Goal: Task Accomplishment & Management: Use online tool/utility

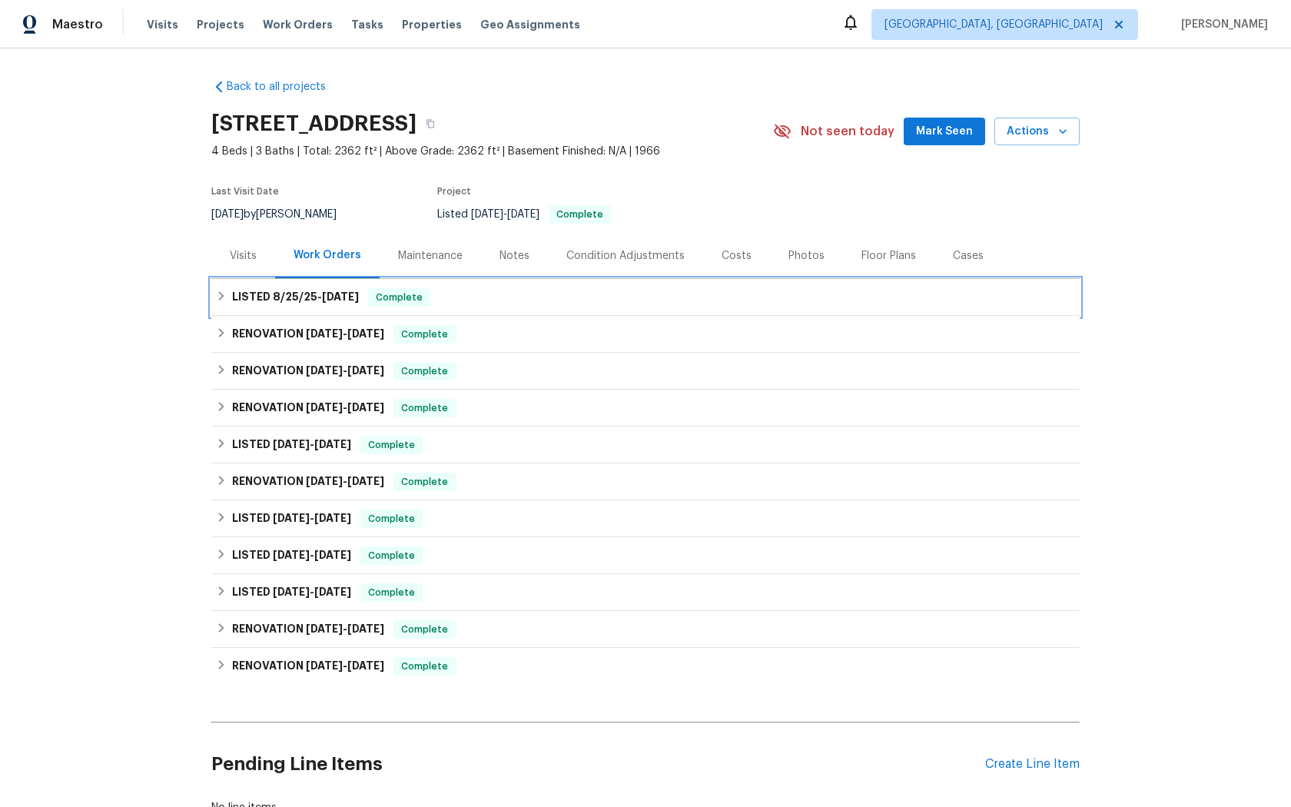
click at [399, 297] on span "Complete" at bounding box center [399, 297] width 59 height 15
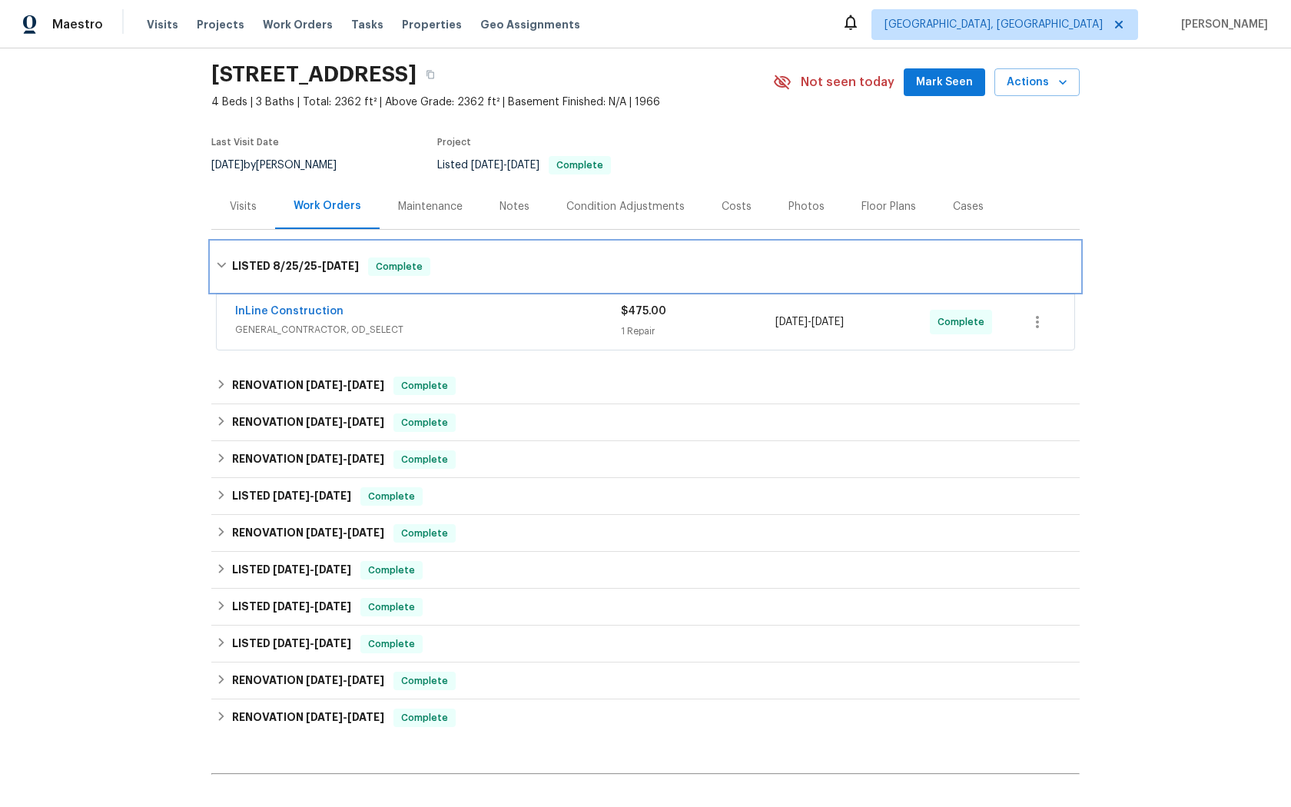
scroll to position [51, 0]
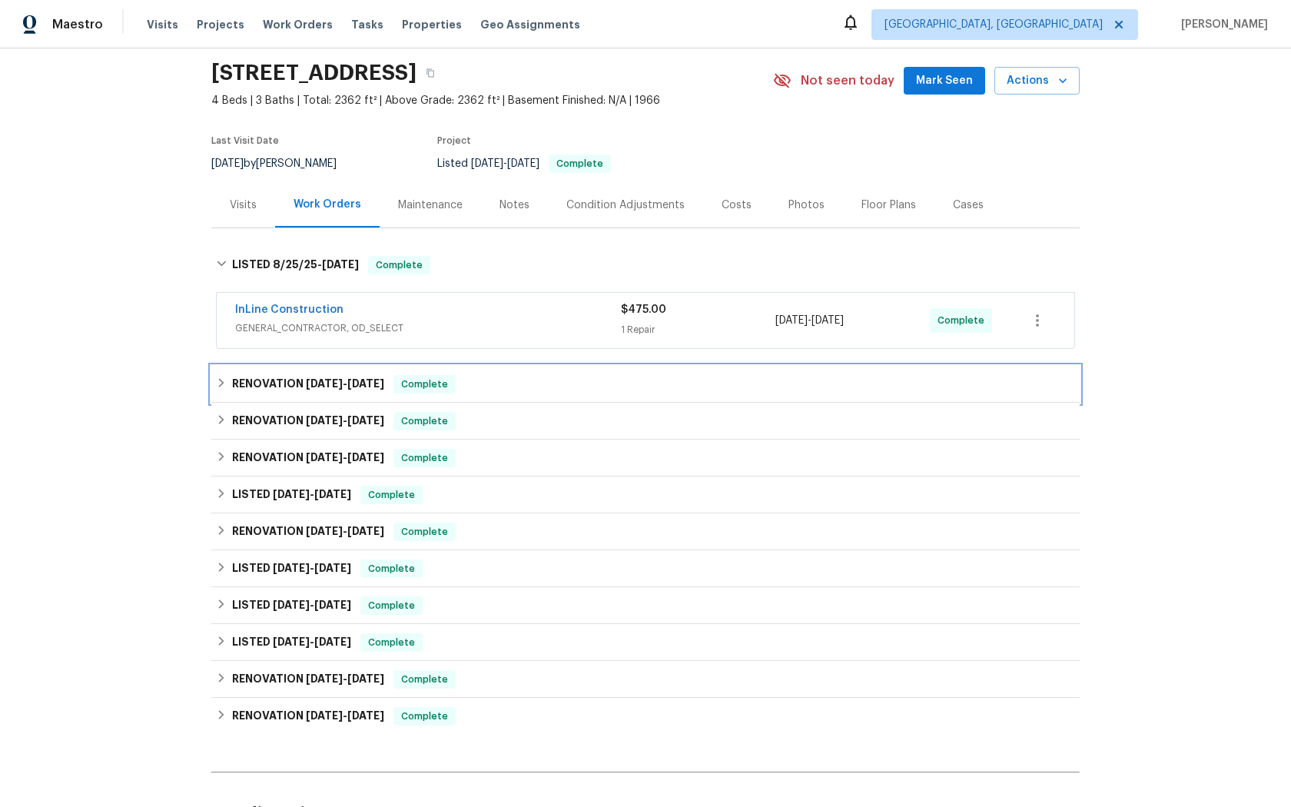
click at [426, 385] on span "Complete" at bounding box center [424, 383] width 59 height 15
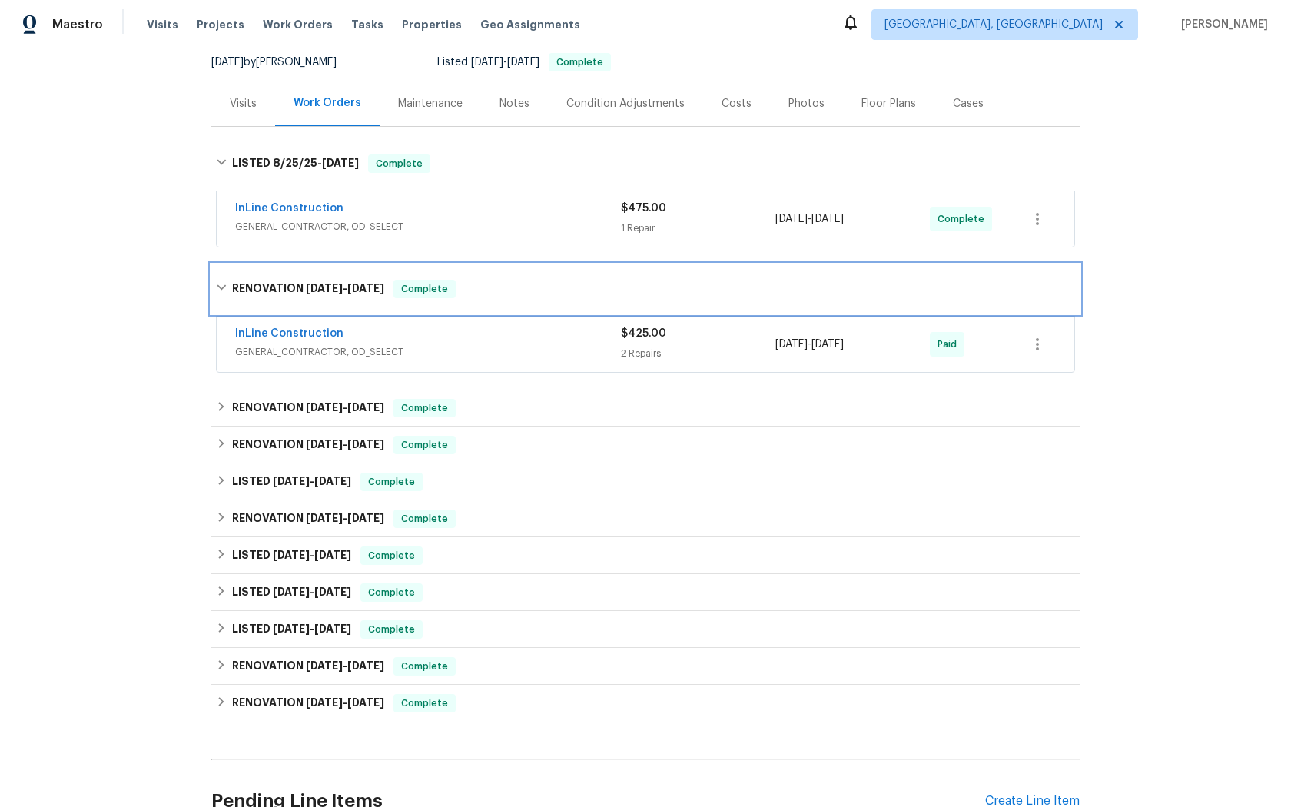
scroll to position [157, 0]
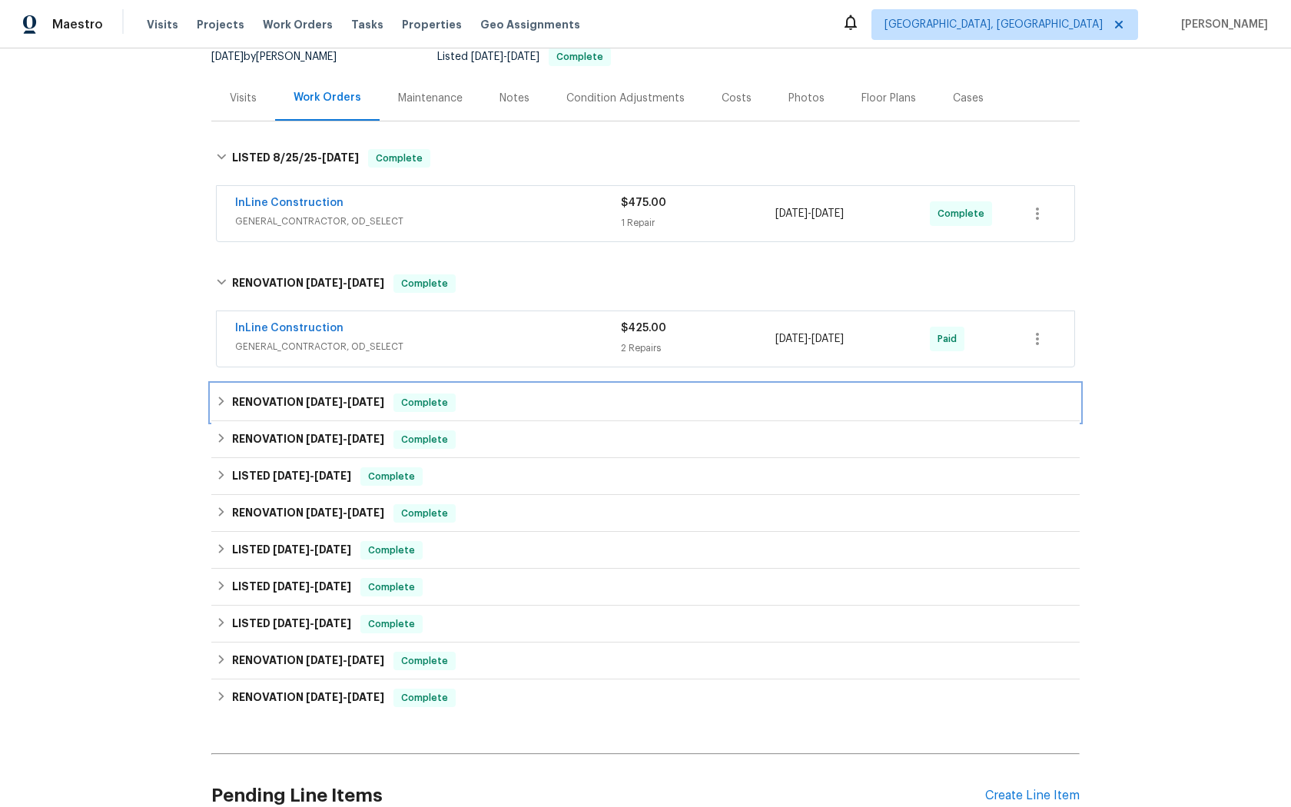
click at [428, 402] on span "Complete" at bounding box center [424, 402] width 59 height 15
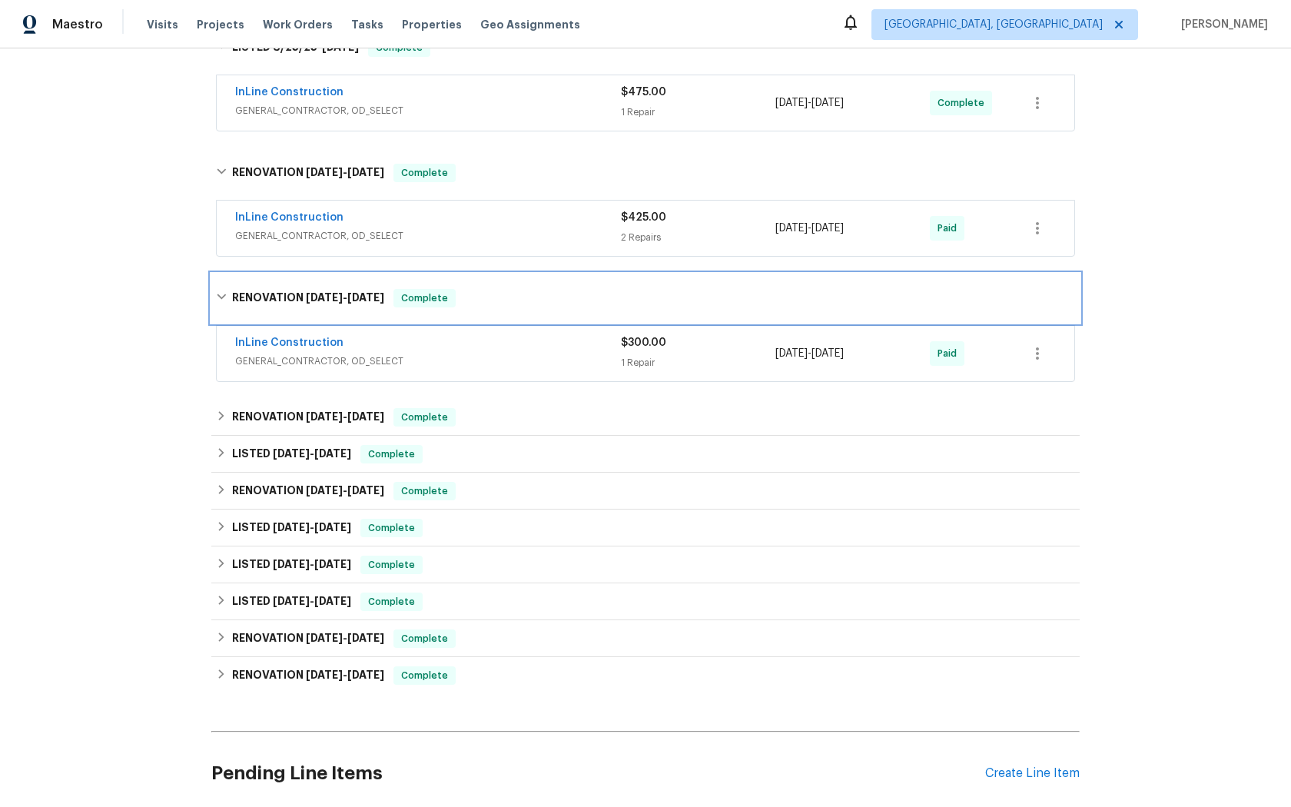
scroll to position [282, 0]
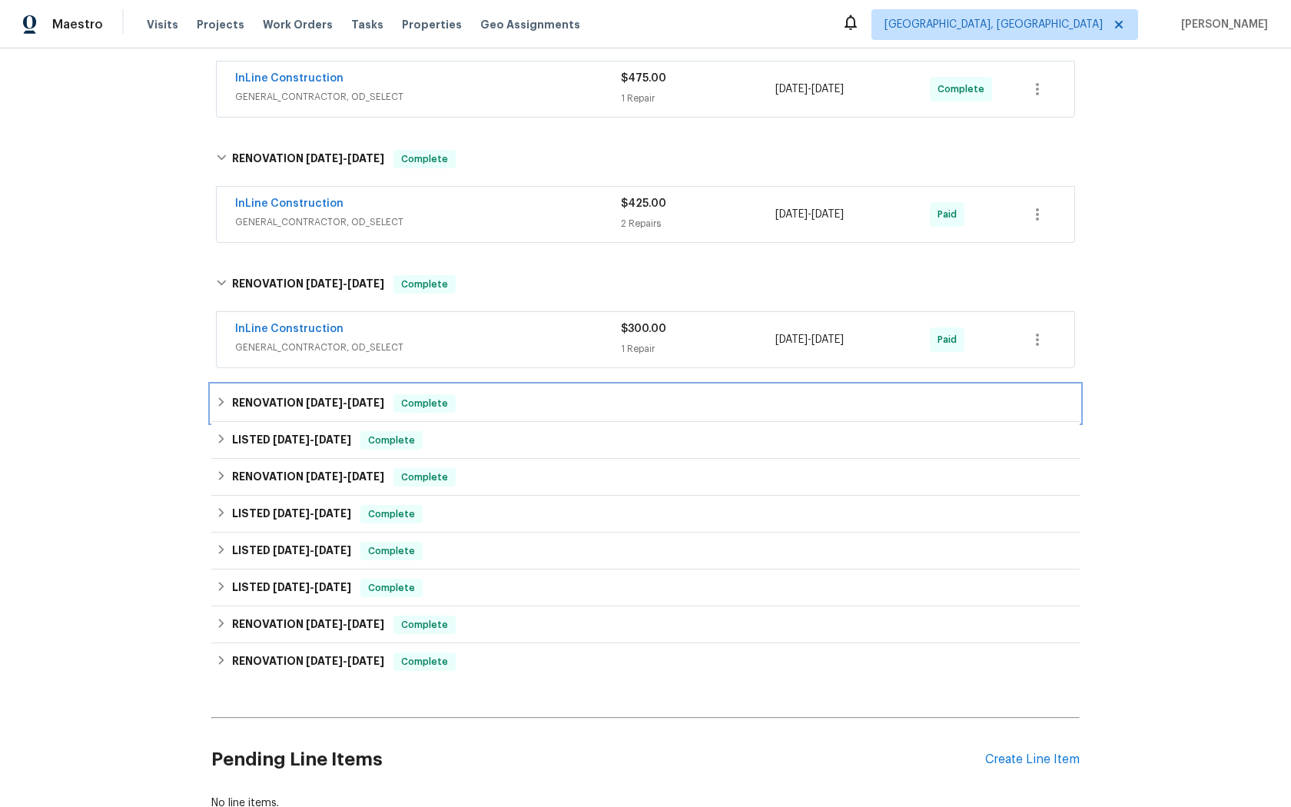
click at [429, 406] on span "Complete" at bounding box center [424, 403] width 59 height 15
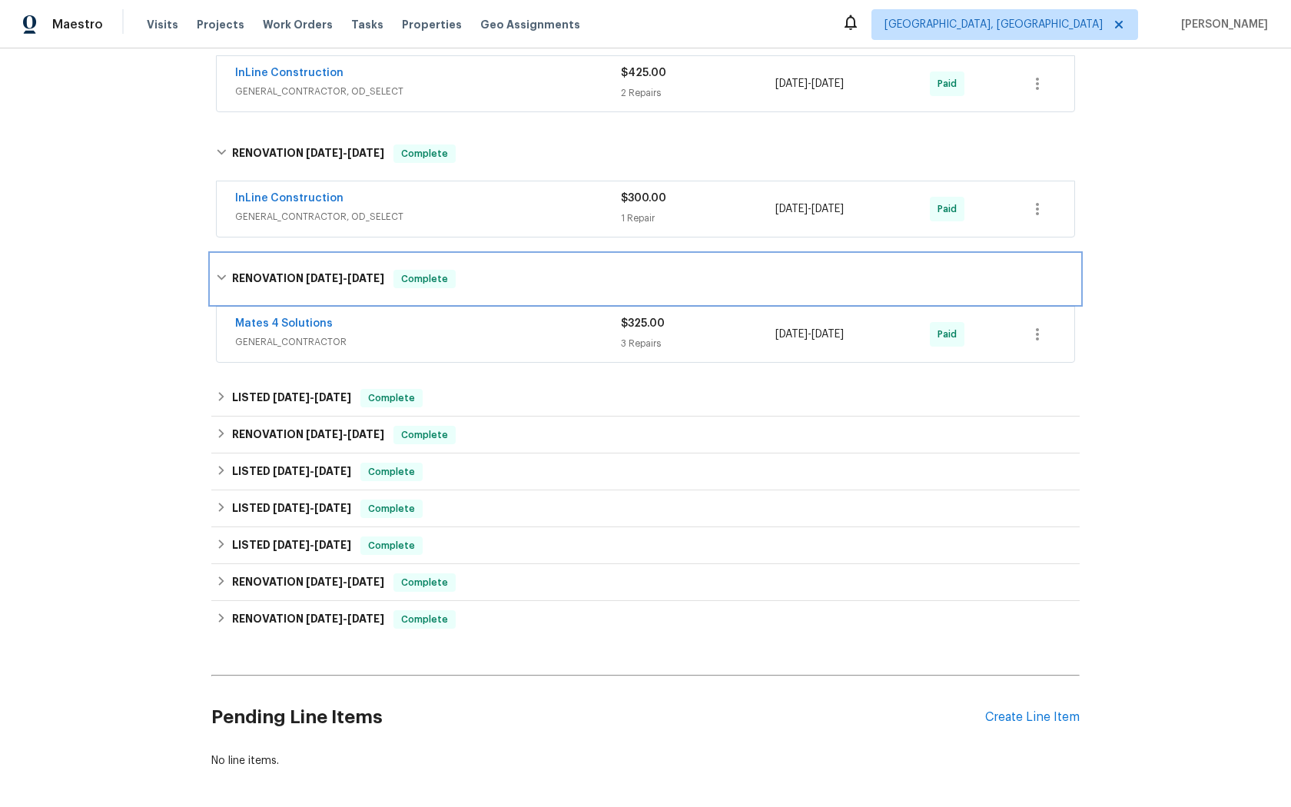
scroll to position [419, 0]
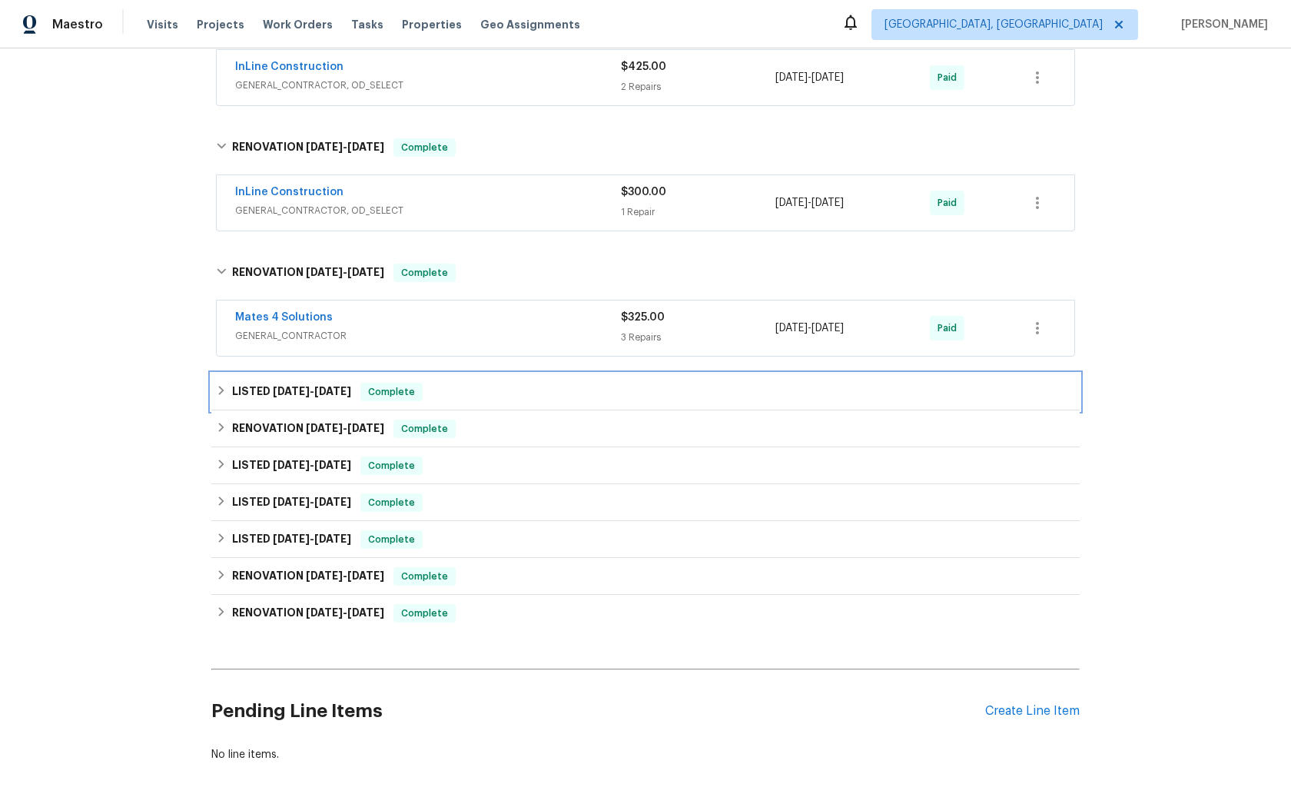
click at [387, 391] on span "Complete" at bounding box center [391, 391] width 59 height 15
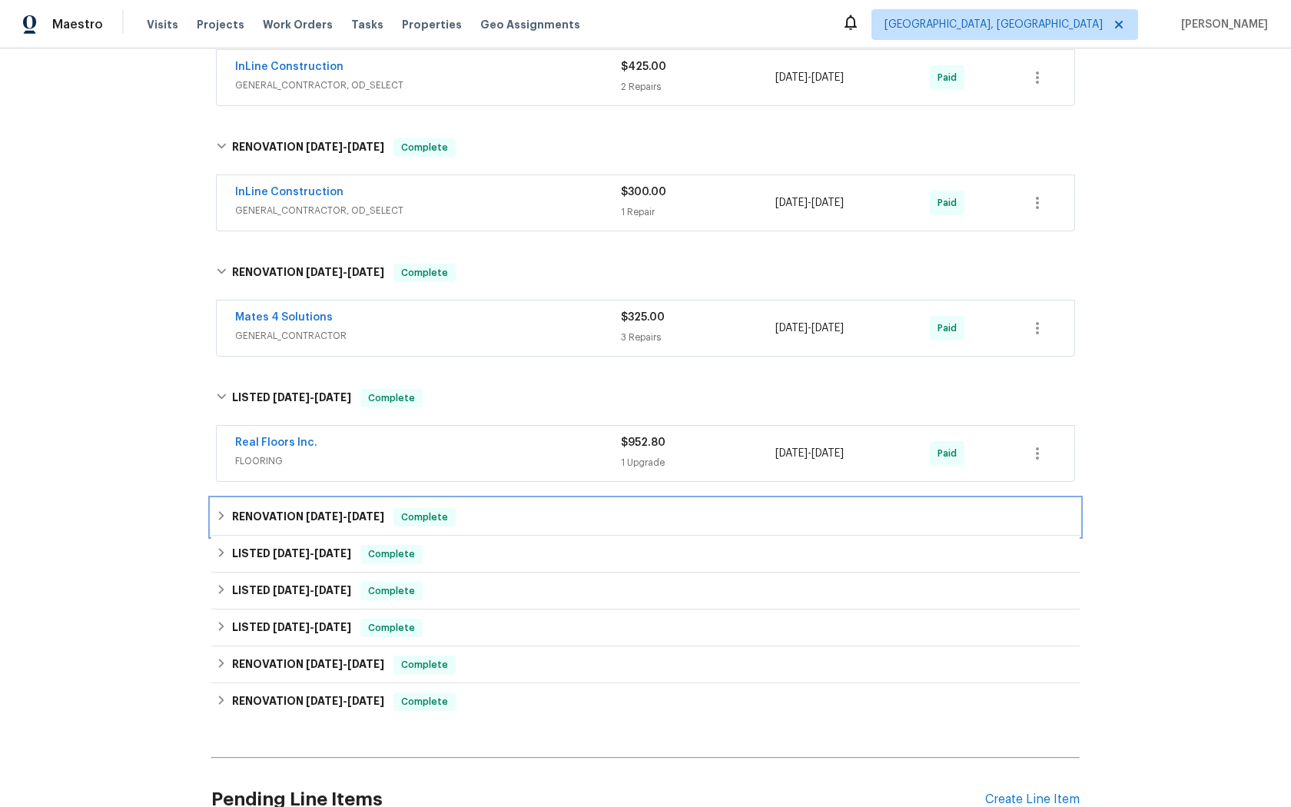
click at [420, 512] on span "Complete" at bounding box center [424, 516] width 59 height 15
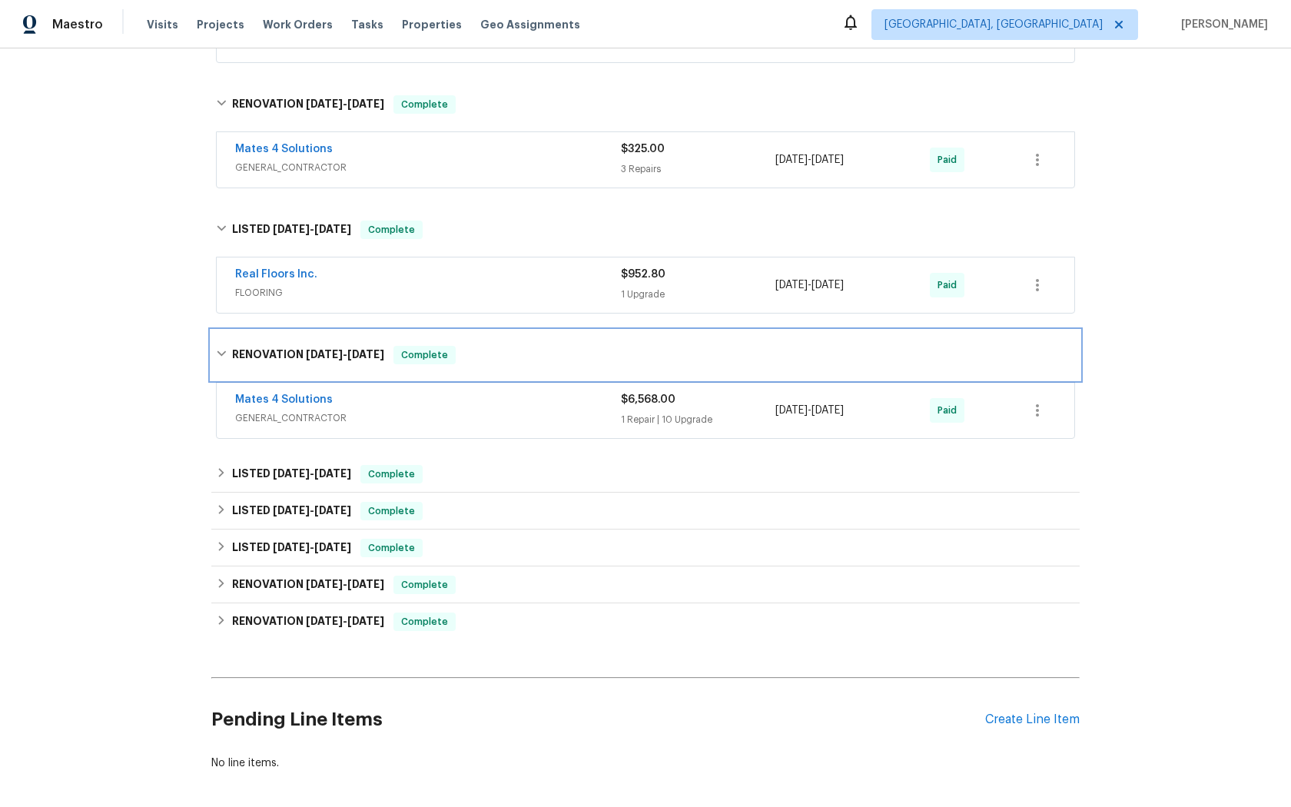
scroll to position [601, 0]
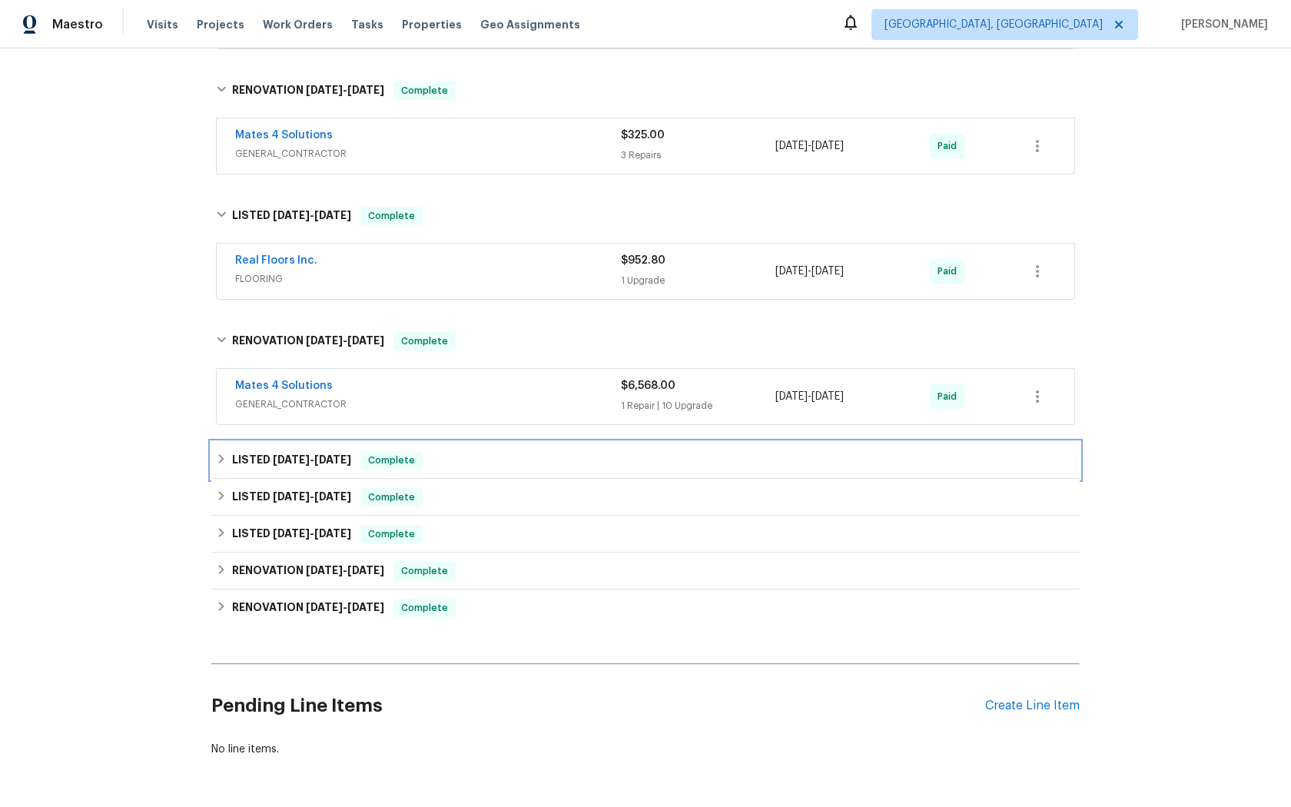
click at [400, 456] on span "Complete" at bounding box center [391, 459] width 59 height 15
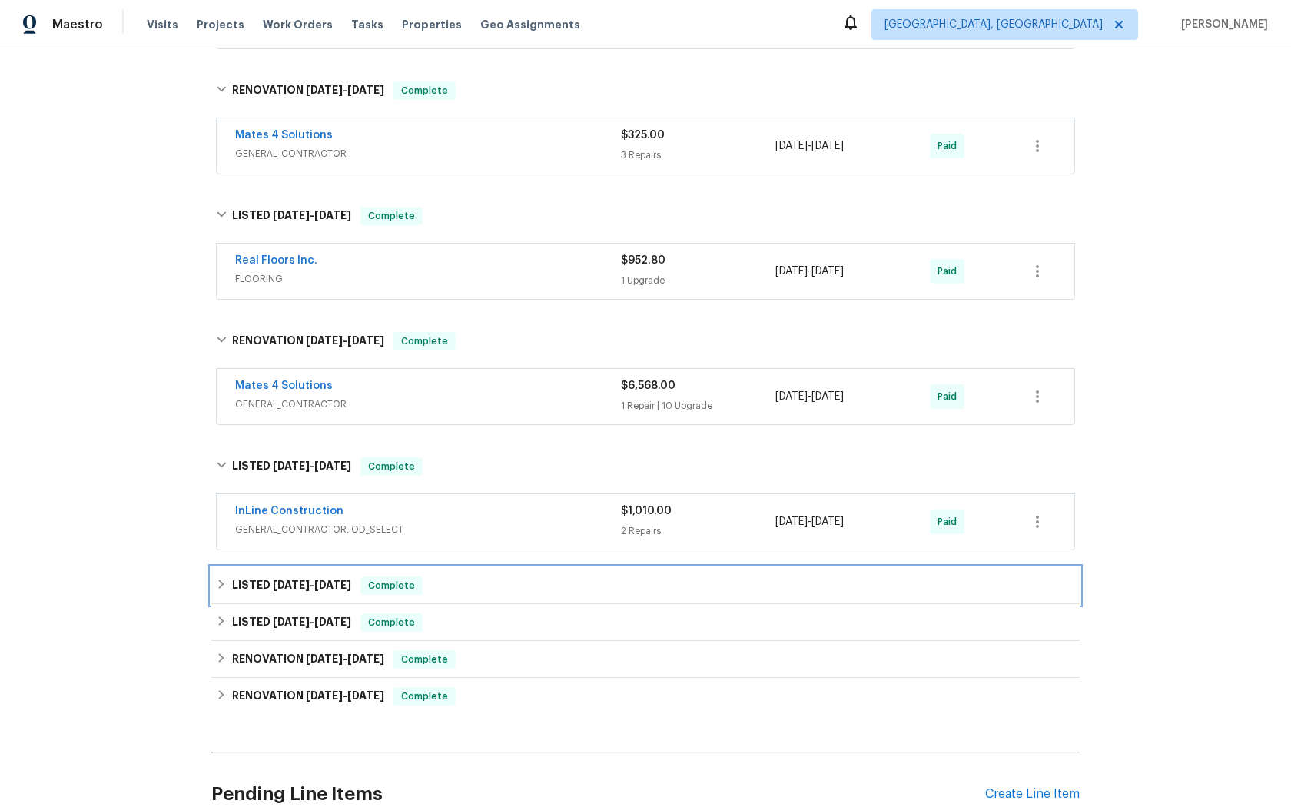
click at [392, 582] on span "Complete" at bounding box center [391, 585] width 59 height 15
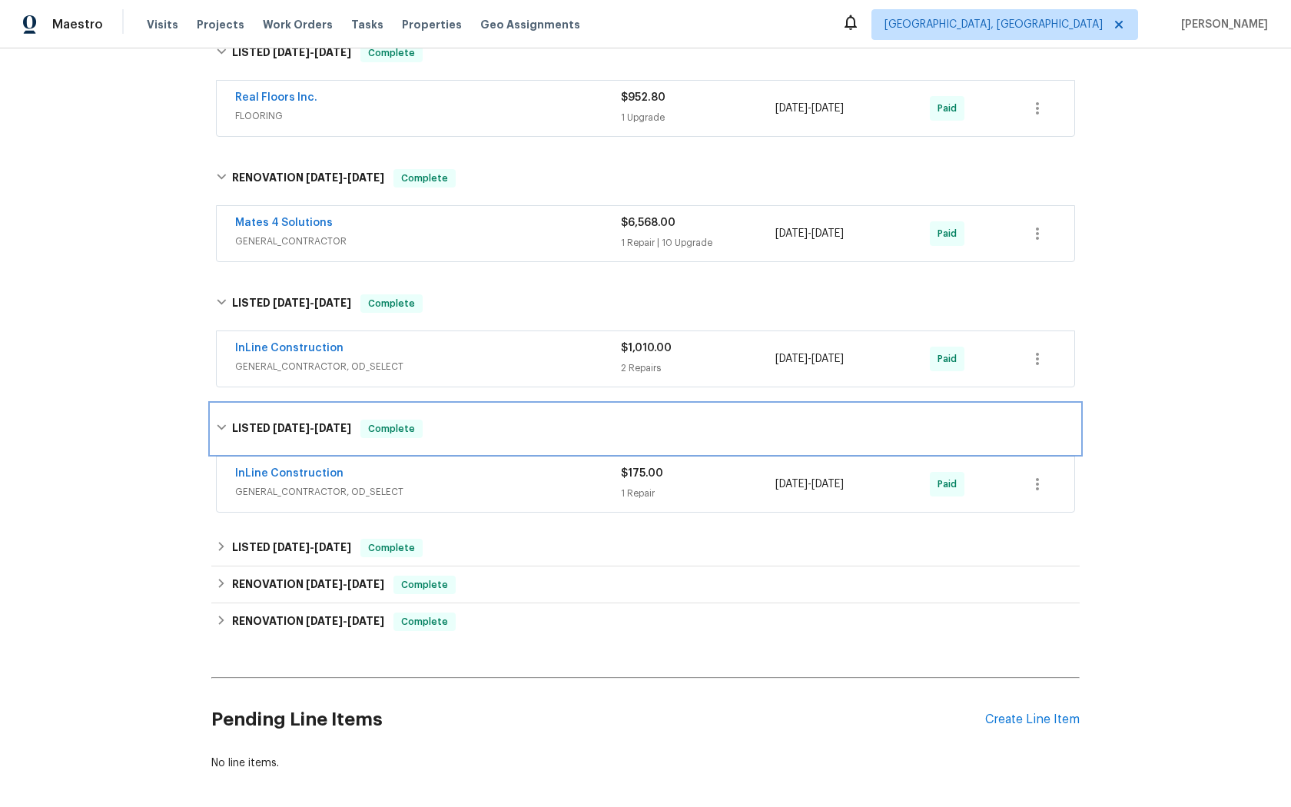
scroll to position [769, 0]
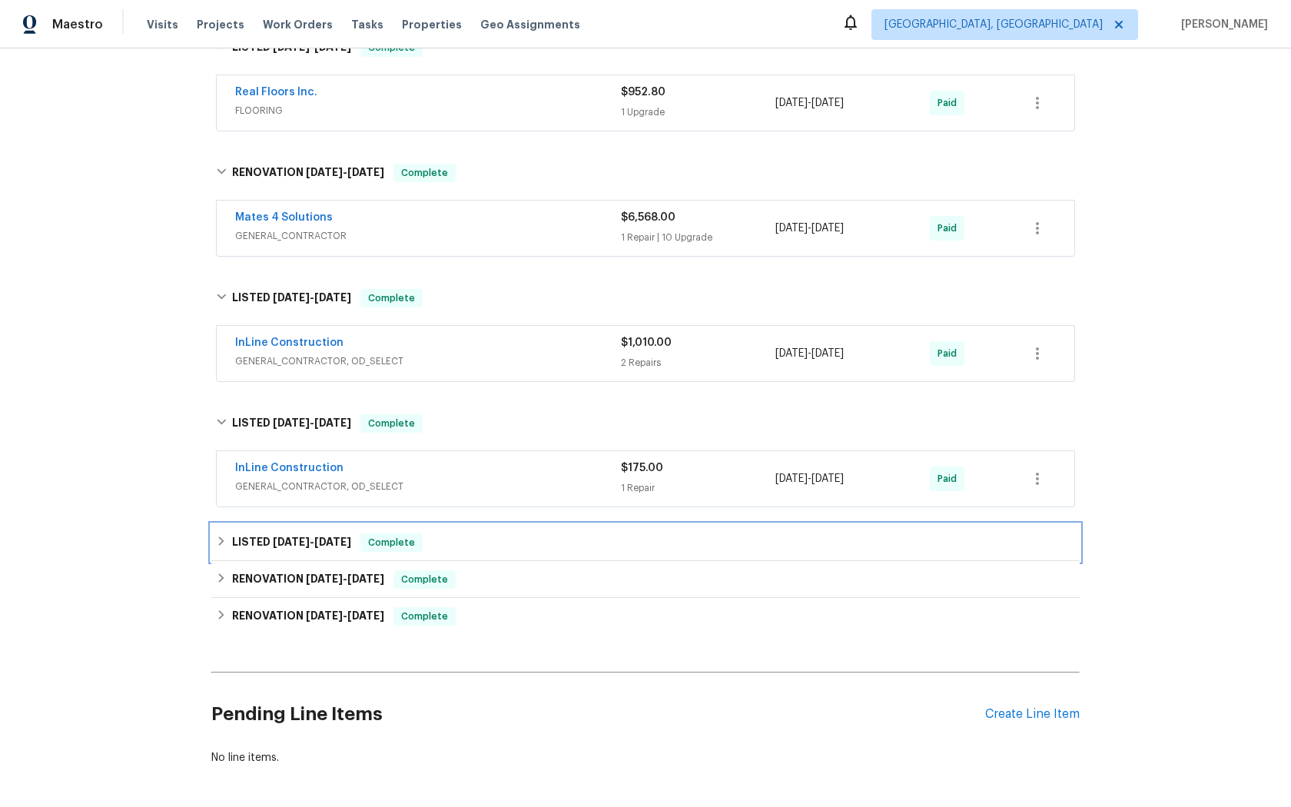
click at [390, 542] on span "Complete" at bounding box center [391, 542] width 59 height 15
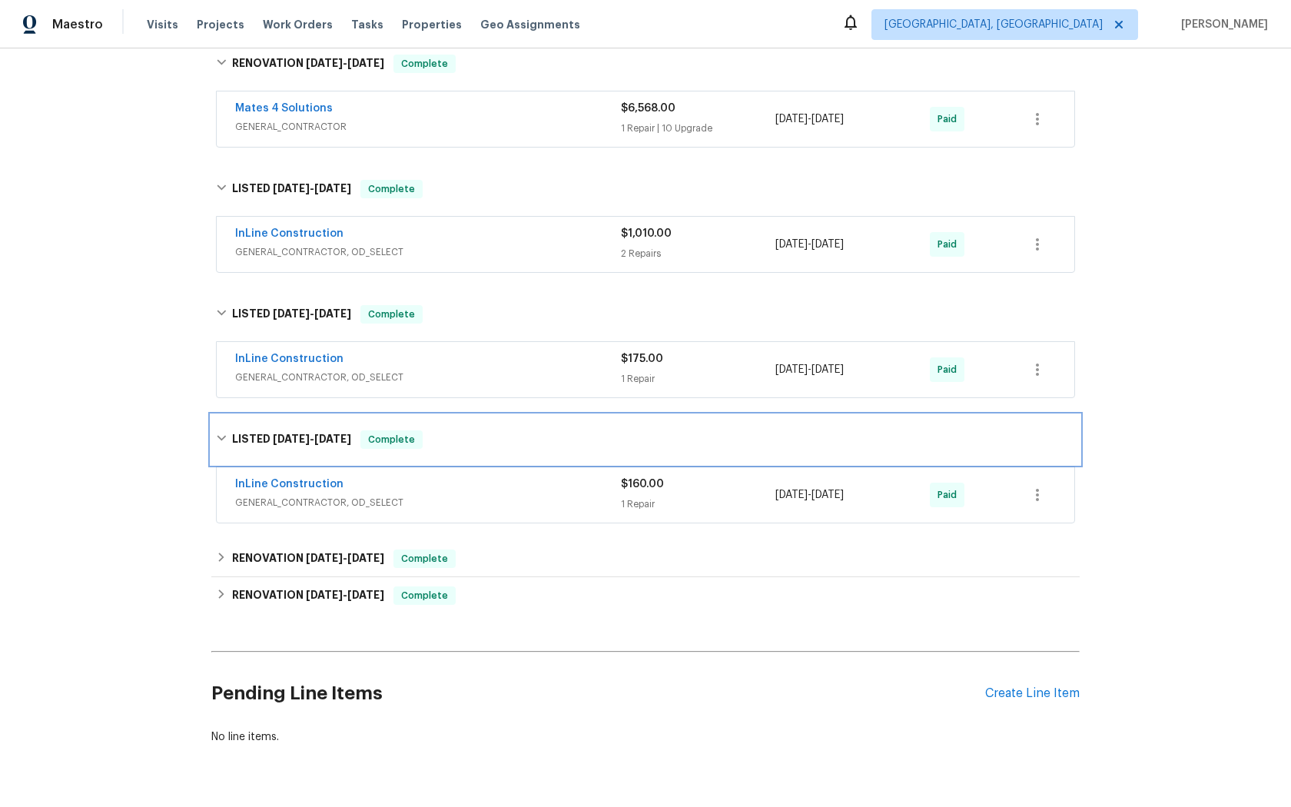
scroll to position [901, 0]
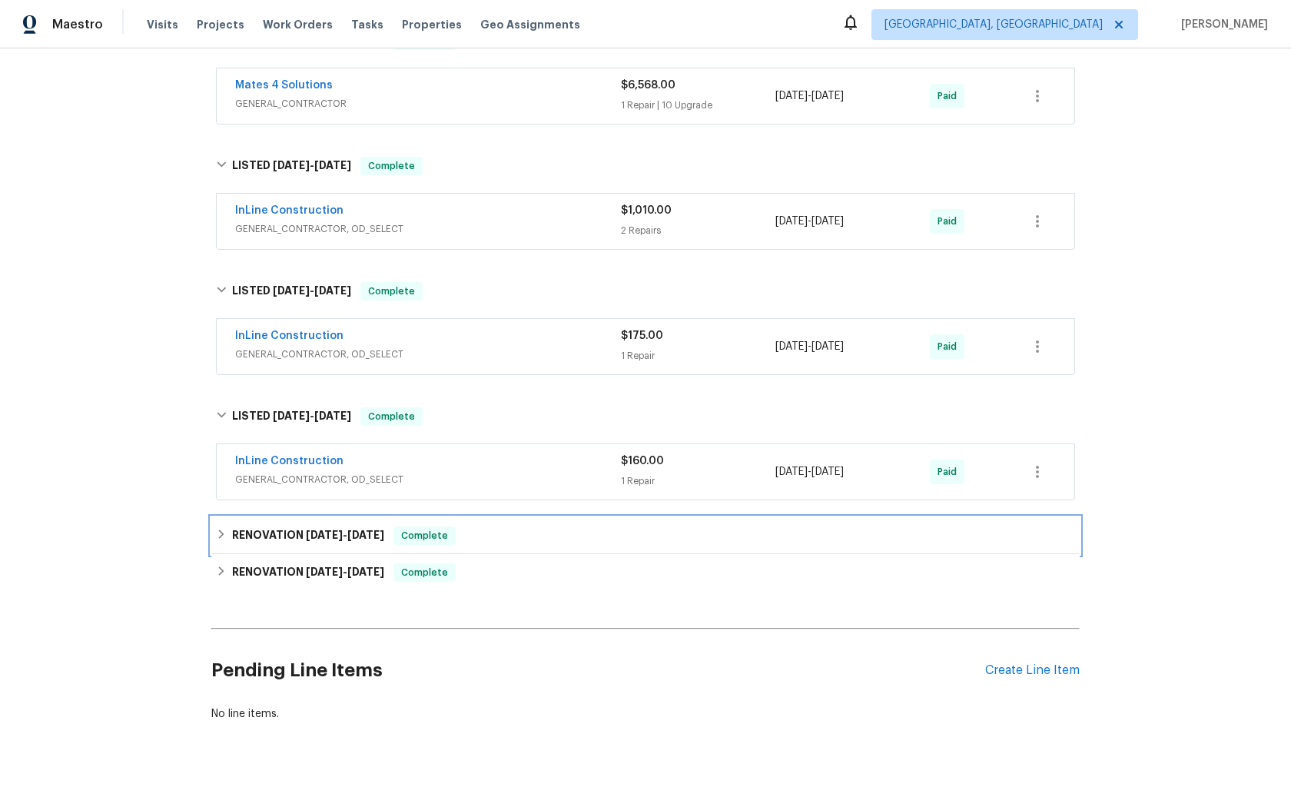
click at [430, 535] on span "Complete" at bounding box center [424, 535] width 59 height 15
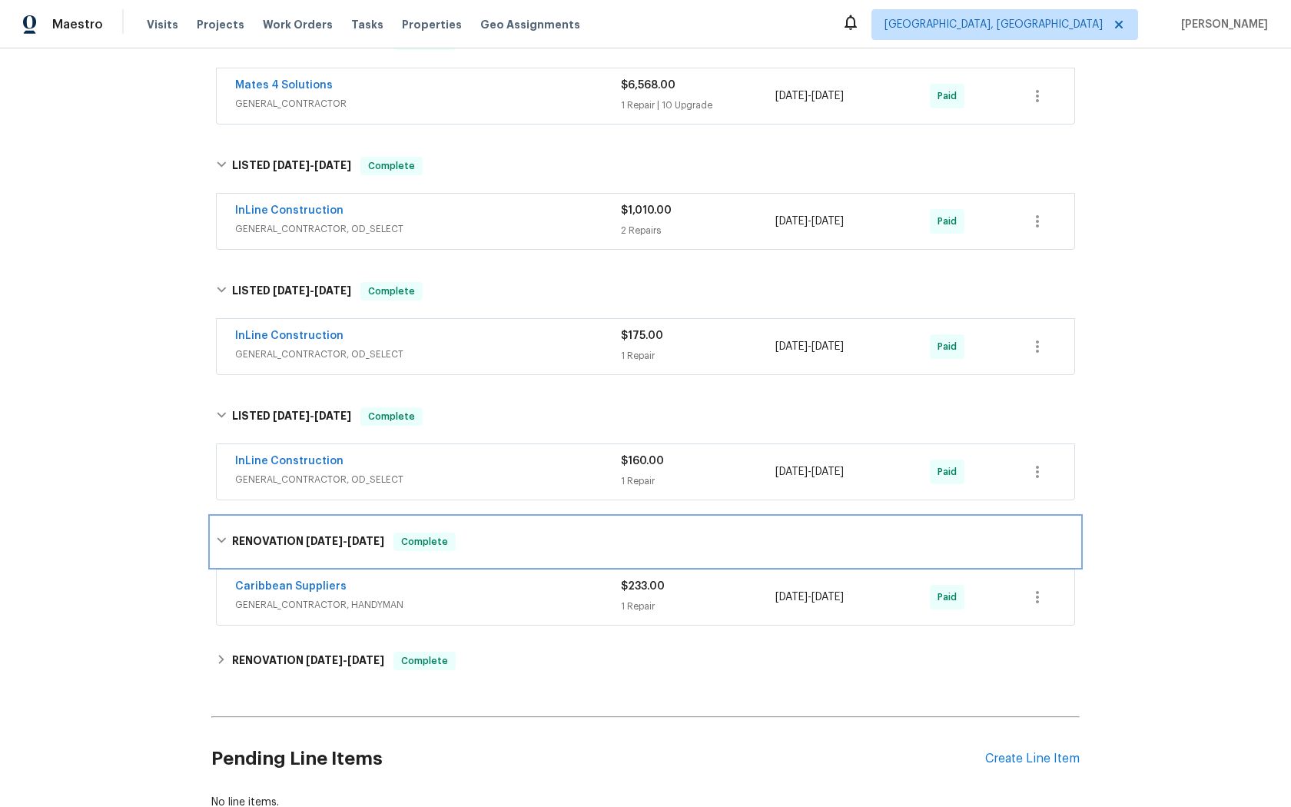
scroll to position [1009, 0]
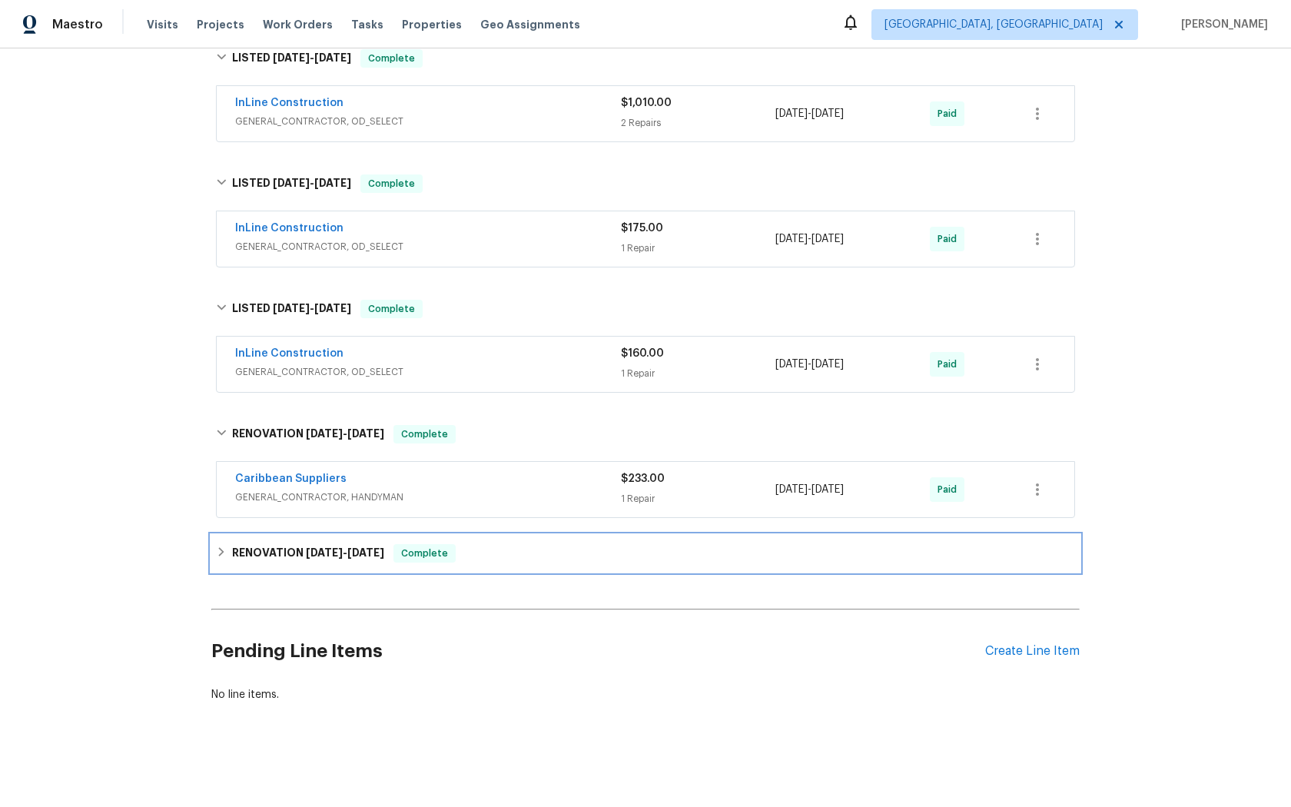
click at [434, 552] on span "Complete" at bounding box center [424, 552] width 59 height 15
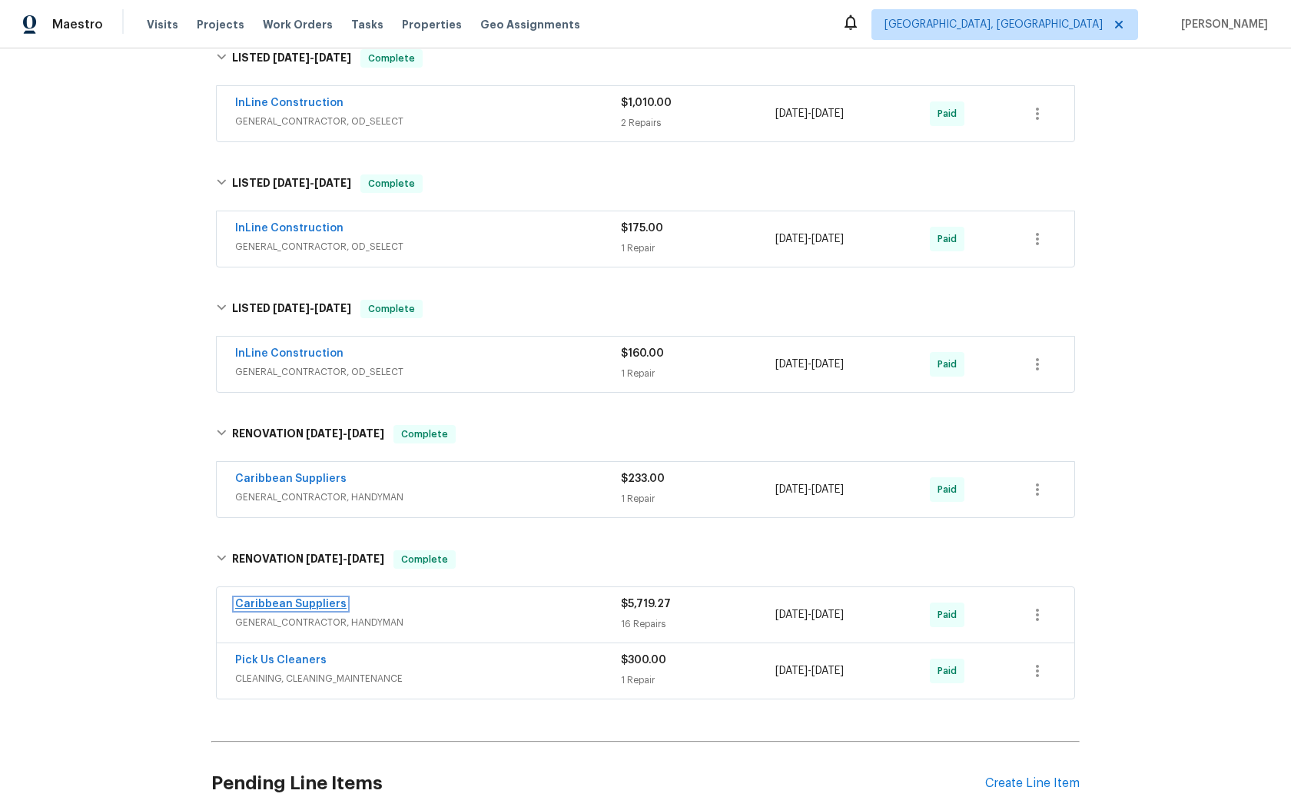
click at [301, 601] on link "Caribbean Suppliers" at bounding box center [290, 603] width 111 height 11
